Goal: Task Accomplishment & Management: Manage account settings

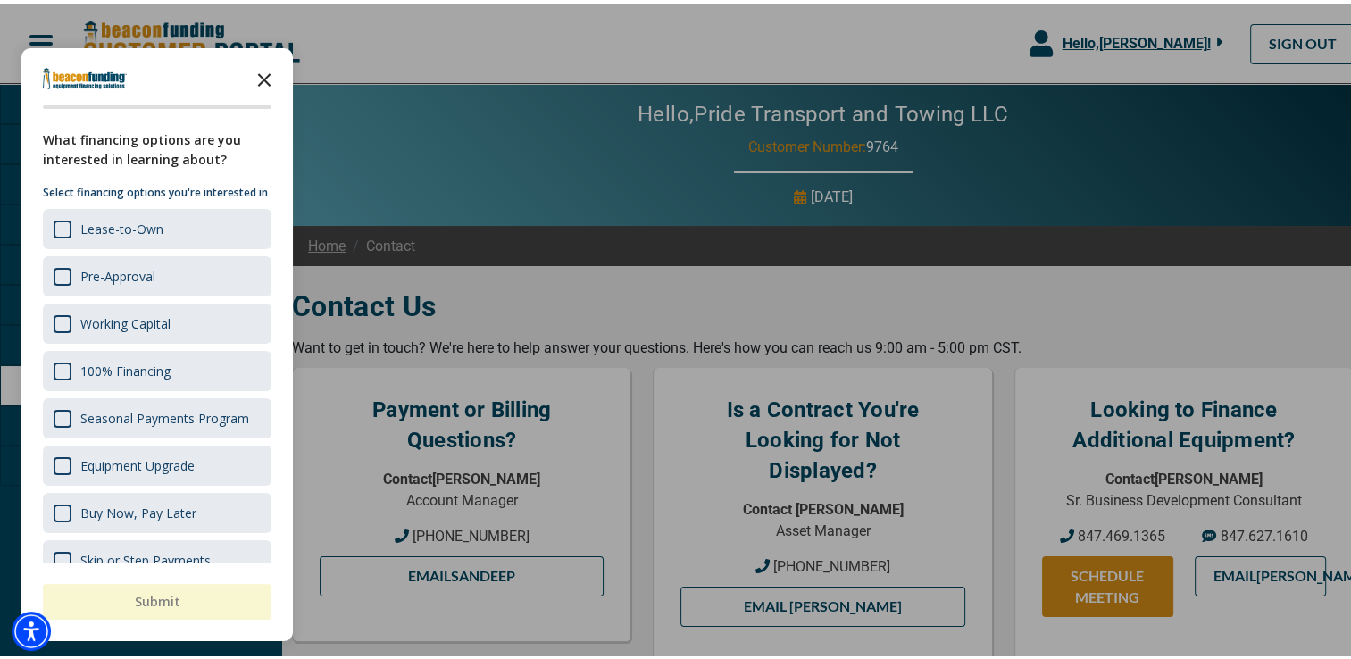
click at [262, 71] on icon "Close the survey" at bounding box center [264, 75] width 36 height 36
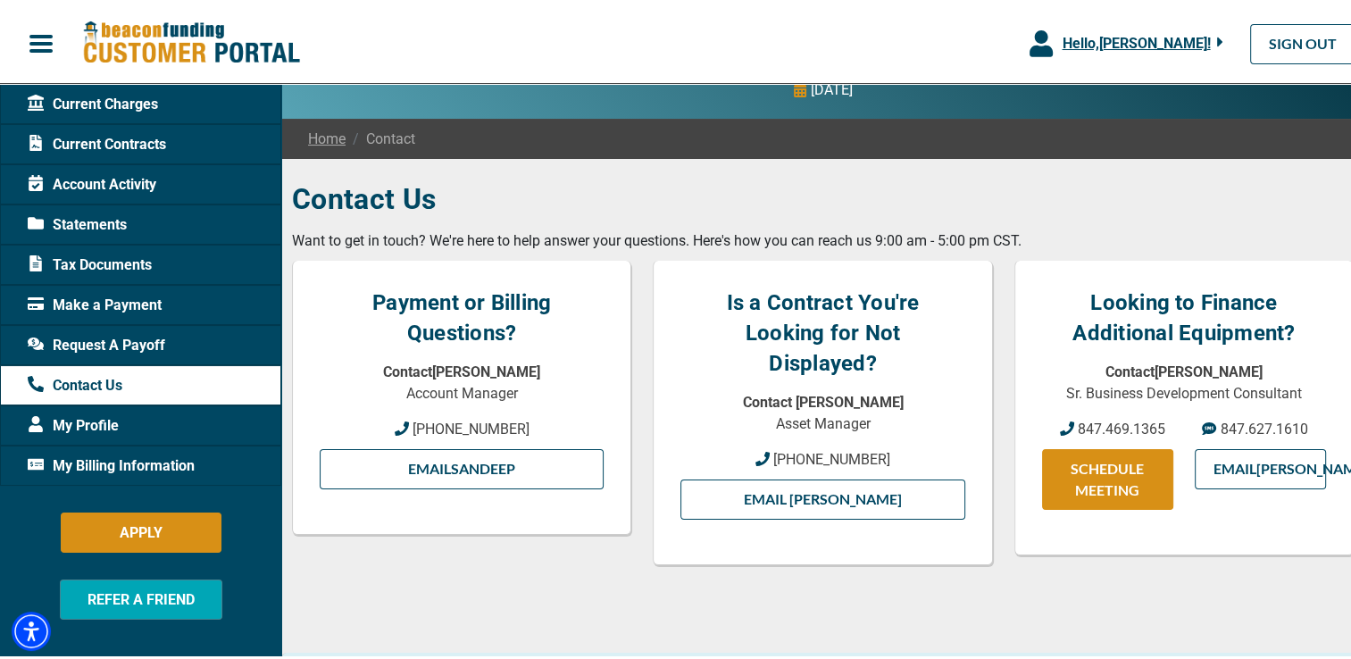
scroll to position [109, 0]
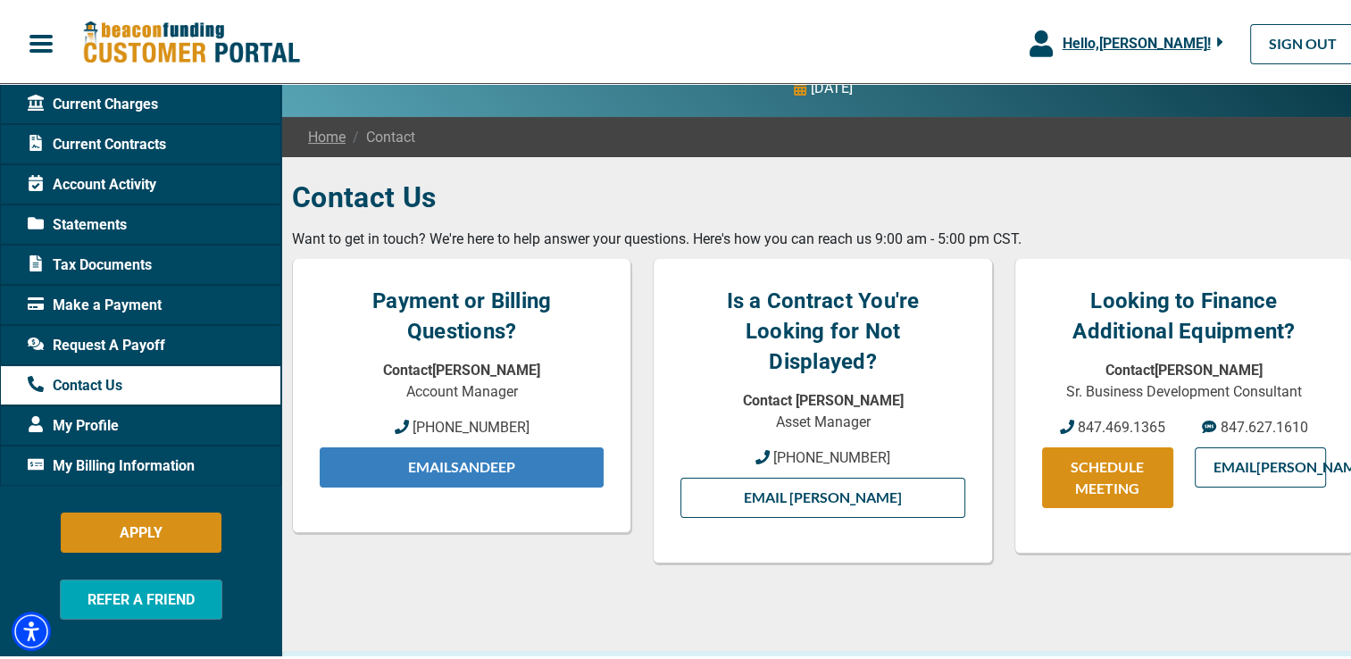
click at [500, 466] on link "Email Sandeep" at bounding box center [462, 464] width 284 height 40
click at [519, 466] on link "Email Sandeep" at bounding box center [462, 464] width 284 height 40
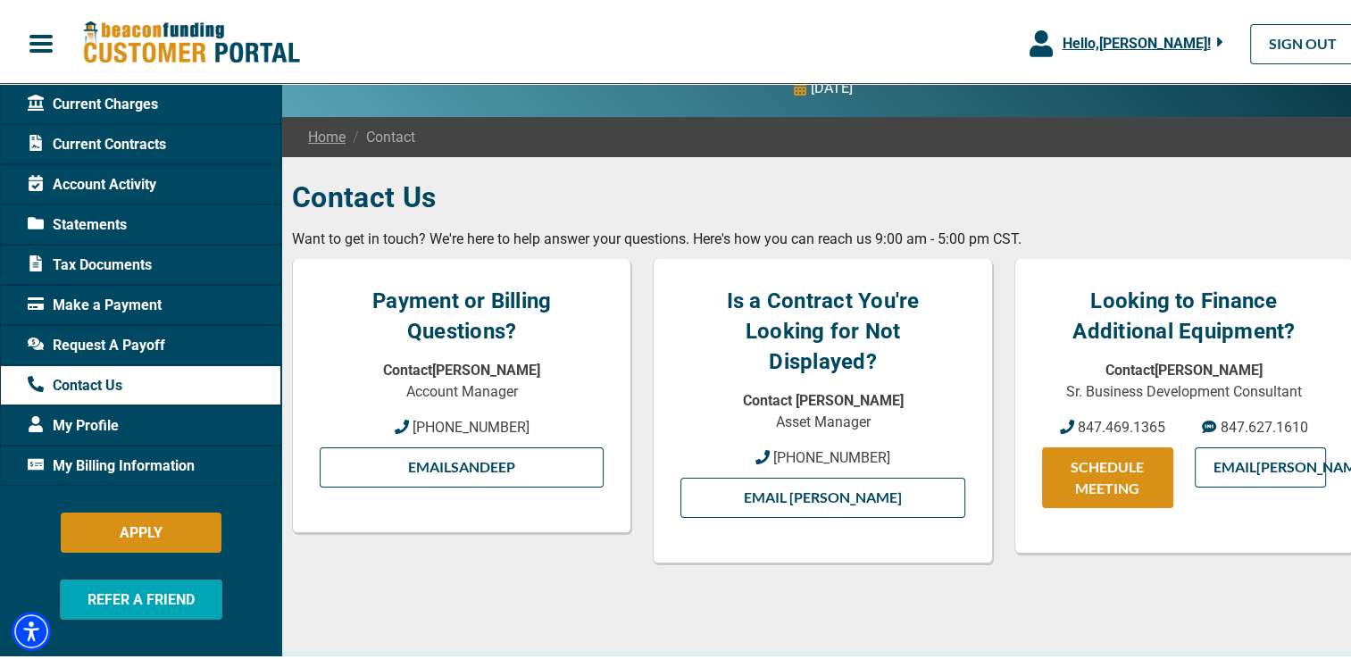
click at [121, 145] on span "Current Contracts" at bounding box center [97, 140] width 138 height 21
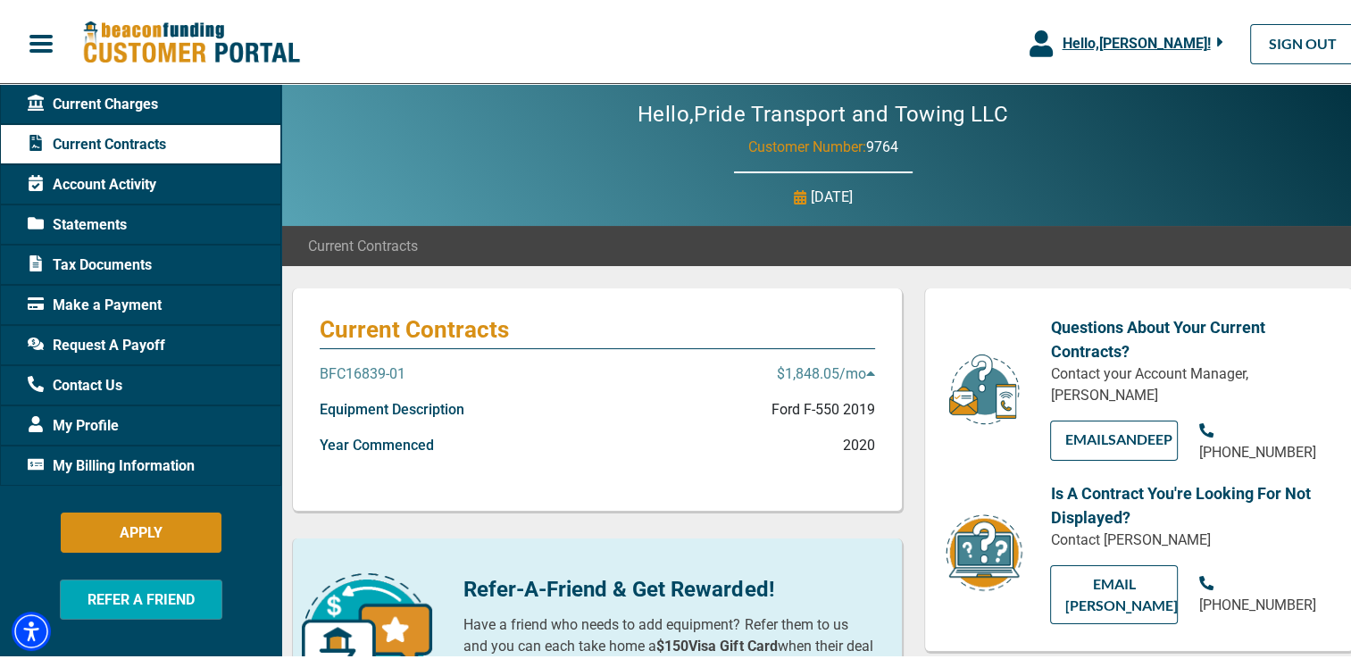
click at [370, 374] on p "BFC16839-01" at bounding box center [363, 370] width 86 height 21
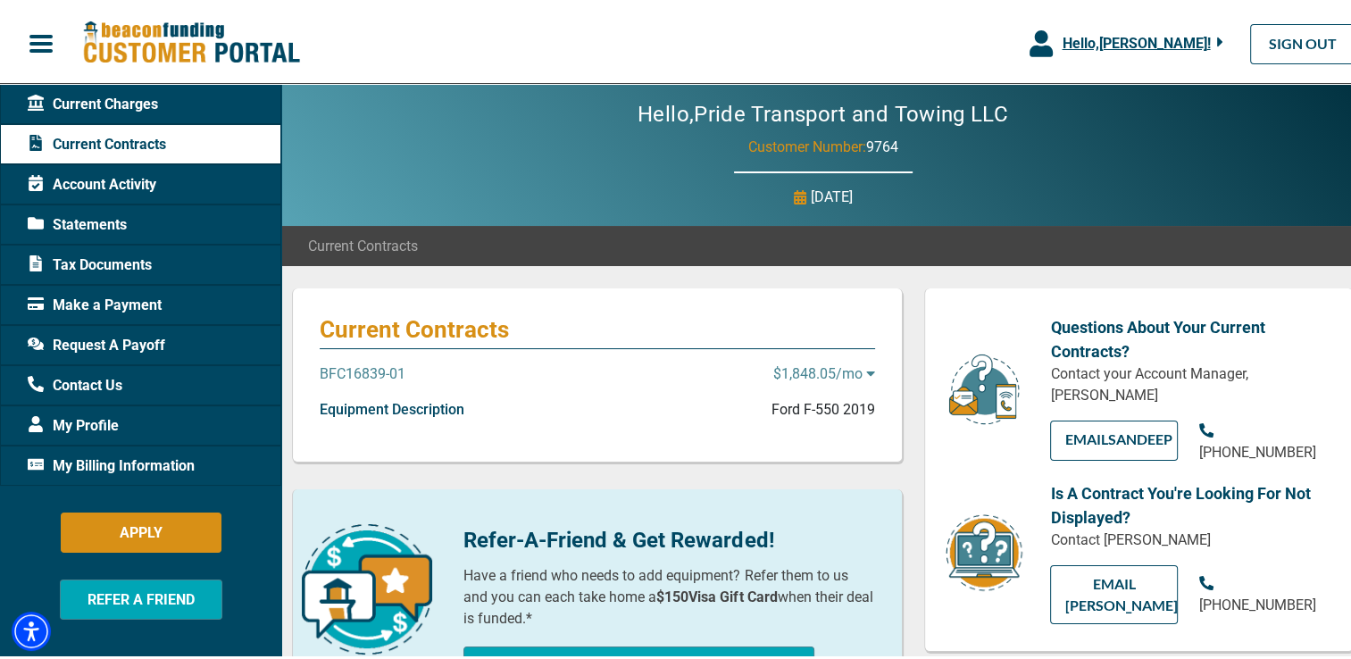
click at [370, 374] on p "BFC16839-01" at bounding box center [363, 370] width 86 height 21
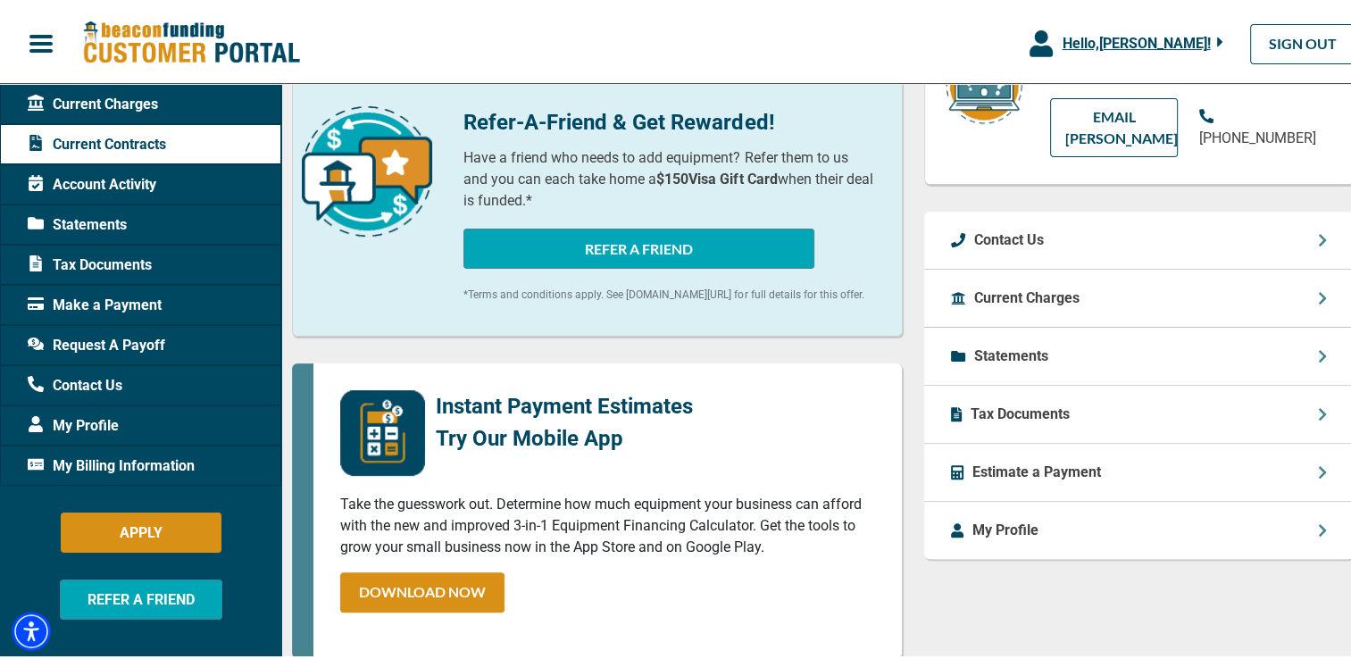
scroll to position [457, 0]
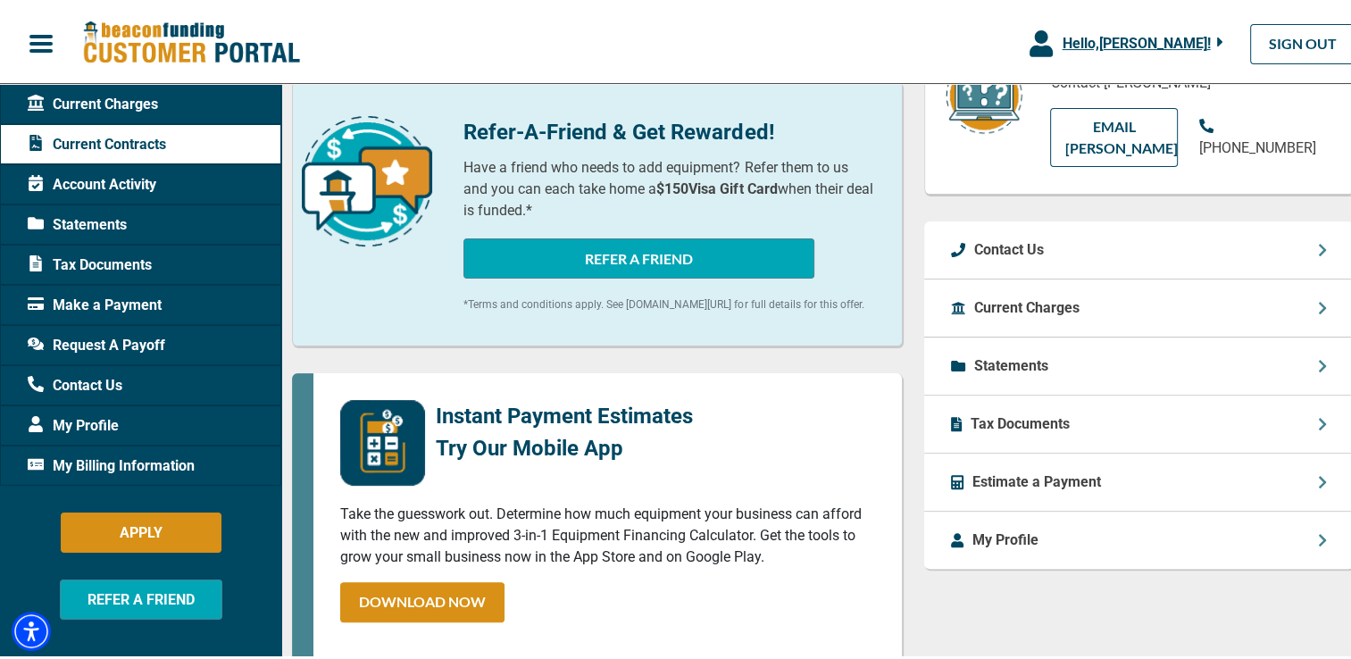
click at [1076, 363] on div "Statements" at bounding box center [1138, 363] width 429 height 58
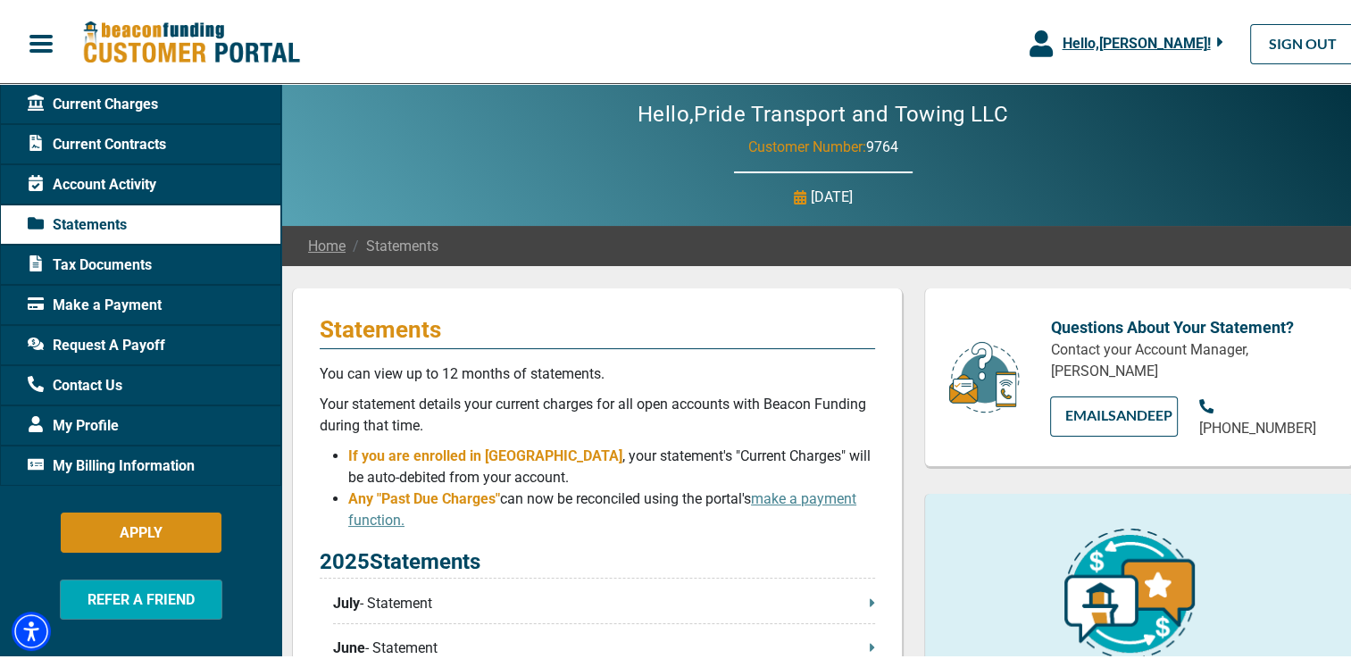
click at [487, 598] on p "July - Statement" at bounding box center [604, 599] width 542 height 21
click at [119, 452] on span "My Billing Information" at bounding box center [111, 462] width 167 height 21
click at [157, 465] on span "My Billing Information" at bounding box center [111, 462] width 167 height 21
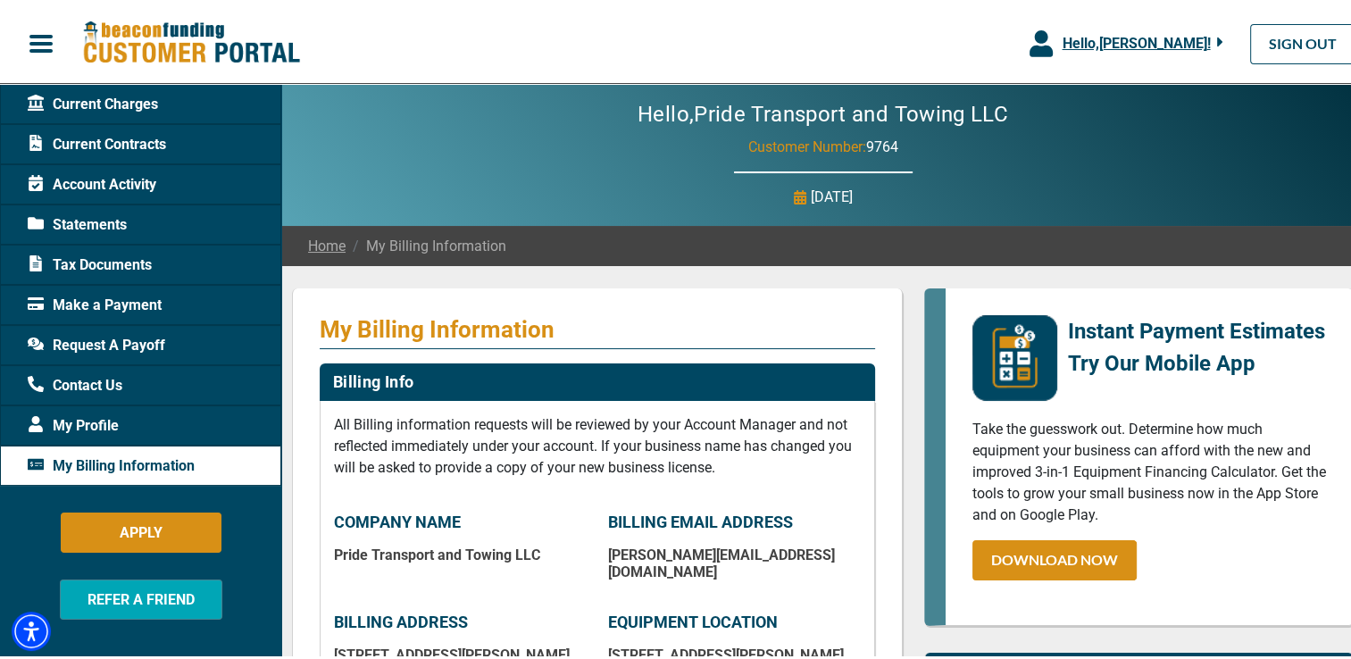
click at [83, 428] on span "My Profile" at bounding box center [73, 422] width 91 height 21
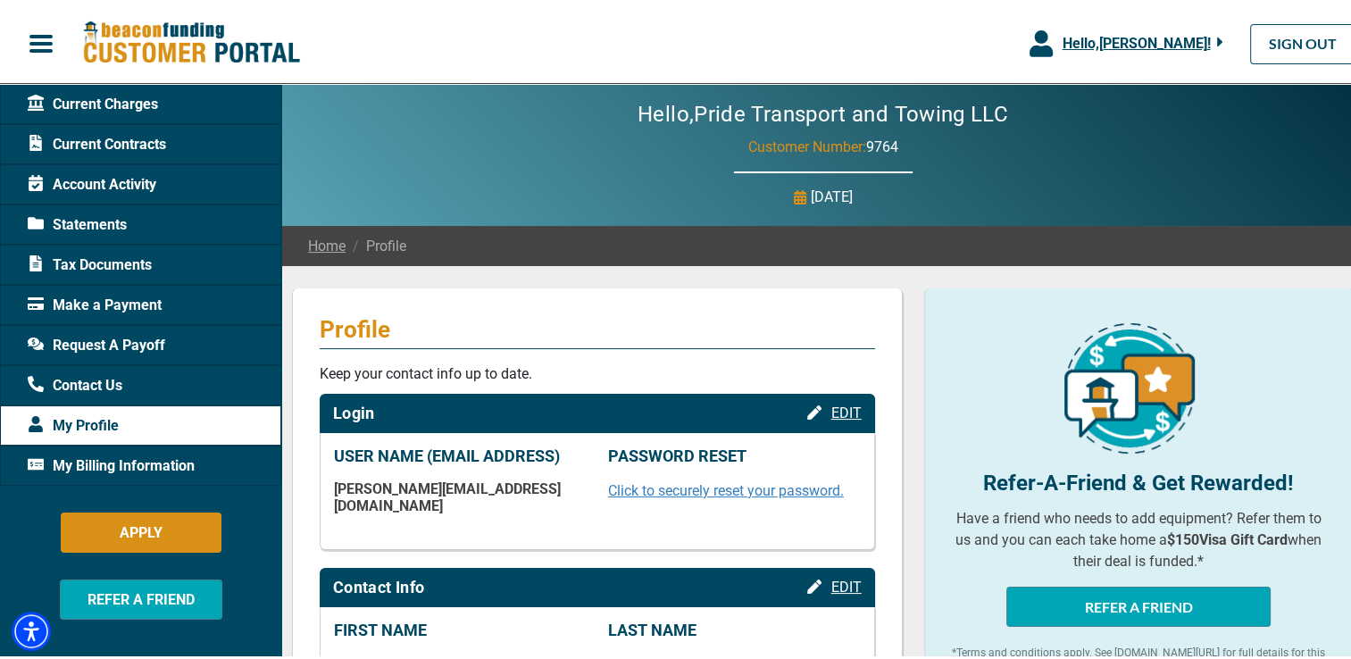
click at [96, 96] on span "Current Charges" at bounding box center [93, 100] width 130 height 21
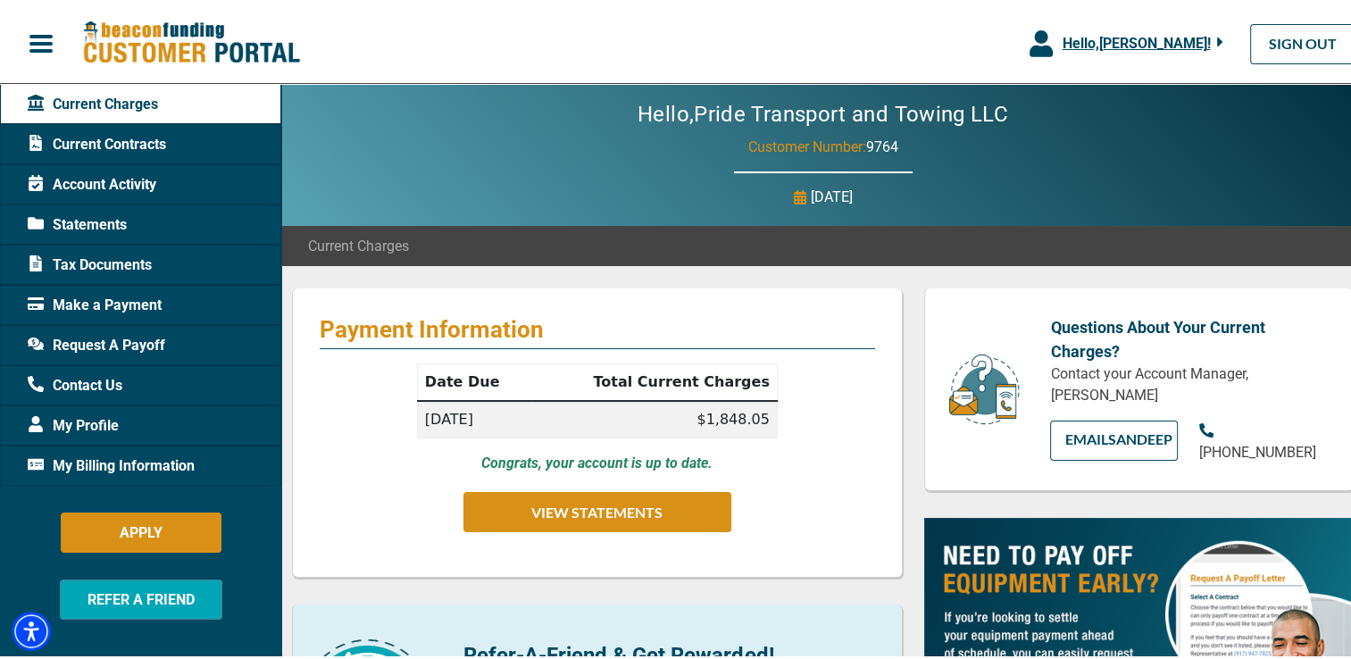
click at [114, 345] on span "Request A Payoff" at bounding box center [96, 341] width 137 height 21
